Goal: Information Seeking & Learning: Check status

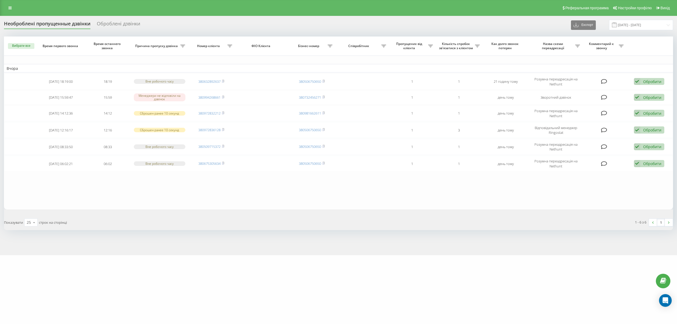
click at [224, 301] on div "motoblok.biz Проекти motoblok.biz Дашборд Центр звернень Журнал дзвінків Журнал…" at bounding box center [338, 162] width 677 height 324
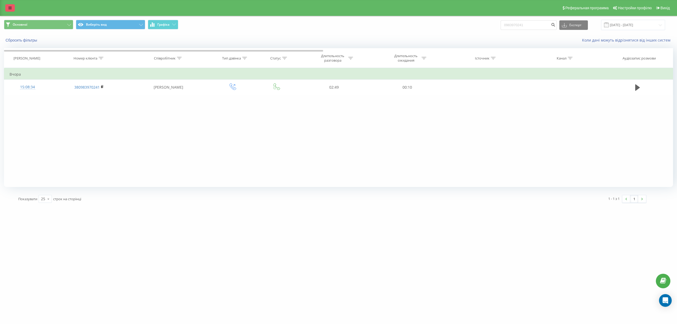
click at [11, 9] on icon at bounding box center [9, 8] width 3 height 4
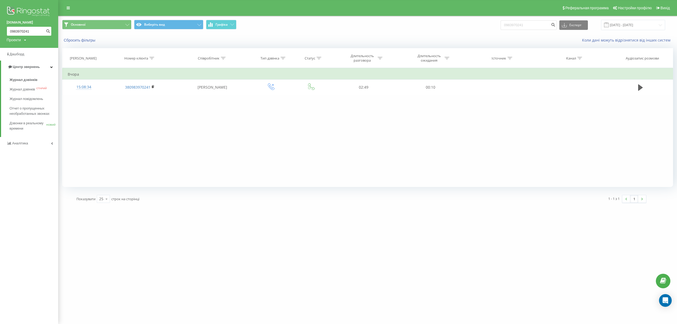
click at [25, 33] on input "0983970241" at bounding box center [29, 31] width 45 height 10
drag, startPoint x: 35, startPoint y: 33, endPoint x: 0, endPoint y: 29, distance: 35.2
click at [0, 29] on div "motoblok.biz 0983970241 Проекти motoblok.biz" at bounding box center [29, 24] width 58 height 48
paste input "62115494"
type input "0962115494"
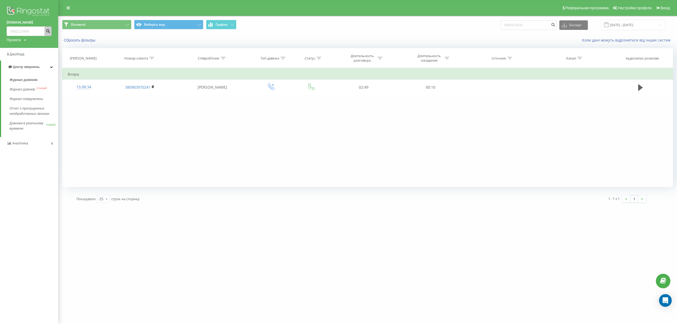
click at [49, 31] on icon "submit" at bounding box center [48, 30] width 4 height 3
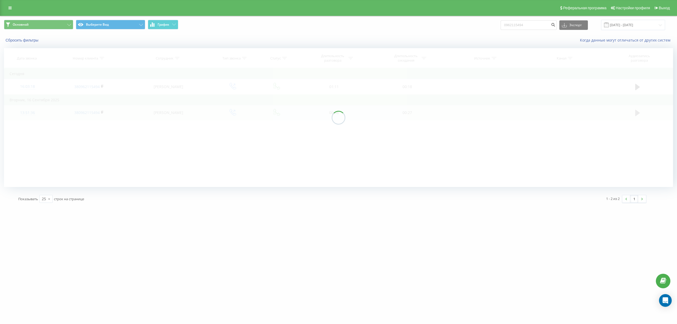
click at [634, 114] on div at bounding box center [339, 117] width 670 height 139
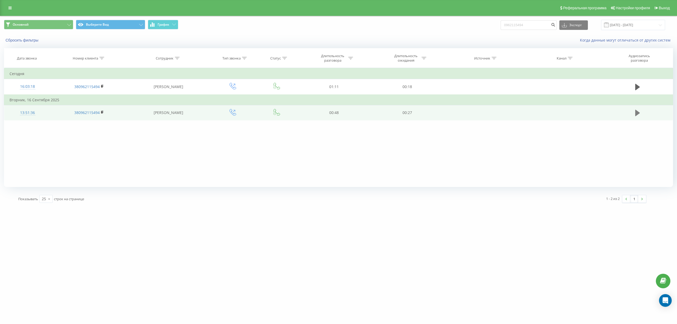
click at [638, 115] on icon at bounding box center [638, 112] width 5 height 7
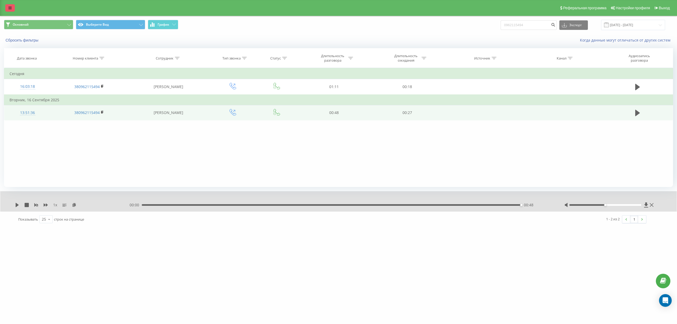
click at [10, 7] on icon at bounding box center [9, 8] width 3 height 4
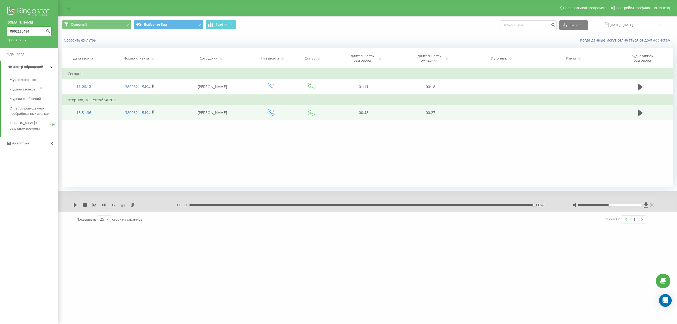
drag, startPoint x: 30, startPoint y: 34, endPoint x: 0, endPoint y: 31, distance: 30.3
click at [0, 31] on div "motoblok.biz 0962115494 Проекты motoblok.biz" at bounding box center [29, 24] width 58 height 48
paste input "-211-54-95"
drag, startPoint x: 29, startPoint y: 32, endPoint x: 33, endPoint y: 32, distance: 4.0
click at [29, 31] on input "096-211-54-95" at bounding box center [29, 31] width 45 height 10
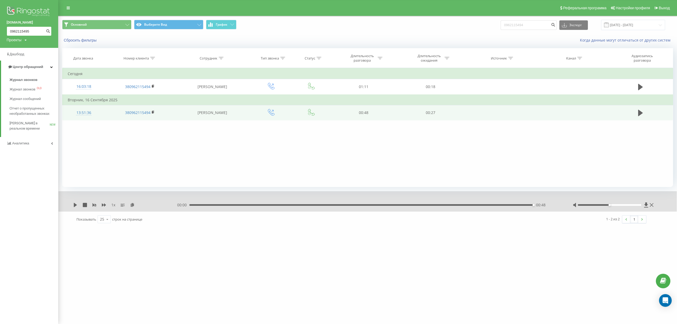
click at [24, 33] on input "0962115495" at bounding box center [29, 31] width 45 height 10
type input "0962115495"
click at [46, 31] on icon "submit" at bounding box center [48, 30] width 4 height 3
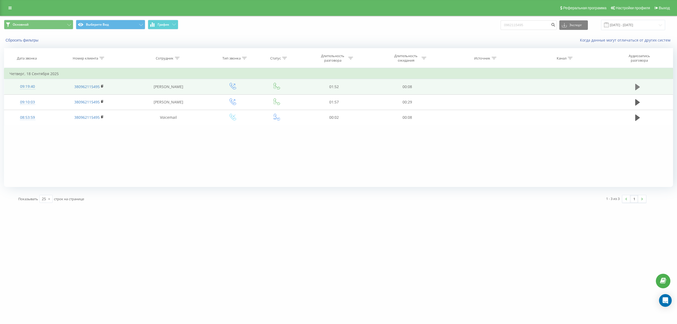
click at [636, 89] on icon at bounding box center [638, 87] width 5 height 6
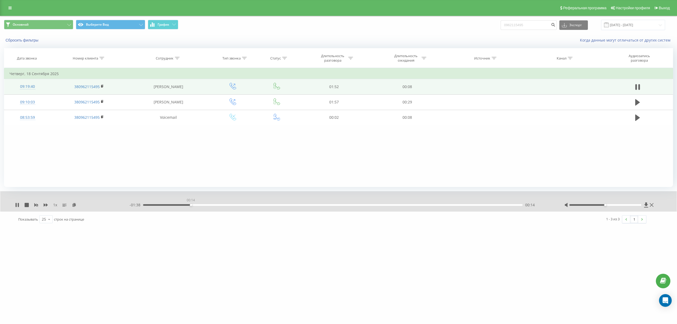
click at [191, 205] on div "00:14" at bounding box center [333, 205] width 380 height 2
click at [410, 206] on div "- 01:37 00:15 00:15" at bounding box center [341, 204] width 422 height 5
click at [409, 205] on div "01:19" at bounding box center [333, 205] width 380 height 2
click at [121, 168] on div "Фильтровать по условию Содержит Отмена OK Фильтровать по условию Содержит Отмен…" at bounding box center [339, 127] width 670 height 119
click at [639, 86] on icon at bounding box center [640, 87] width 2 height 6
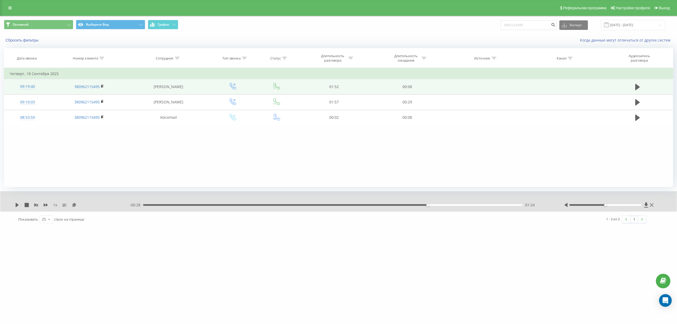
click at [96, 172] on div "Фильтровать по условию Содержит Отмена OK Фильтровать по условию Содержит Отмен…" at bounding box center [339, 127] width 670 height 119
drag, startPoint x: 142, startPoint y: 149, endPoint x: 136, endPoint y: 166, distance: 18.0
click at [141, 151] on div "Фильтровать по условию Содержит Отмена OK Фильтровать по условию Содержит Отмен…" at bounding box center [339, 127] width 670 height 119
click at [13, 6] on link at bounding box center [10, 7] width 10 height 7
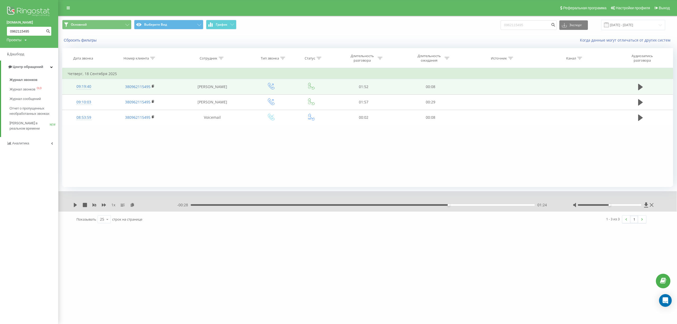
drag, startPoint x: 35, startPoint y: 31, endPoint x: 0, endPoint y: 30, distance: 34.9
click at [0, 30] on div "motoblok.biz 0962115495 Проекты motoblok.biz" at bounding box center [29, 24] width 58 height 48
paste input "632317224"
type input "0632317224"
click at [49, 32] on icon "submit" at bounding box center [48, 30] width 4 height 3
